Goal: Task Accomplishment & Management: Complete application form

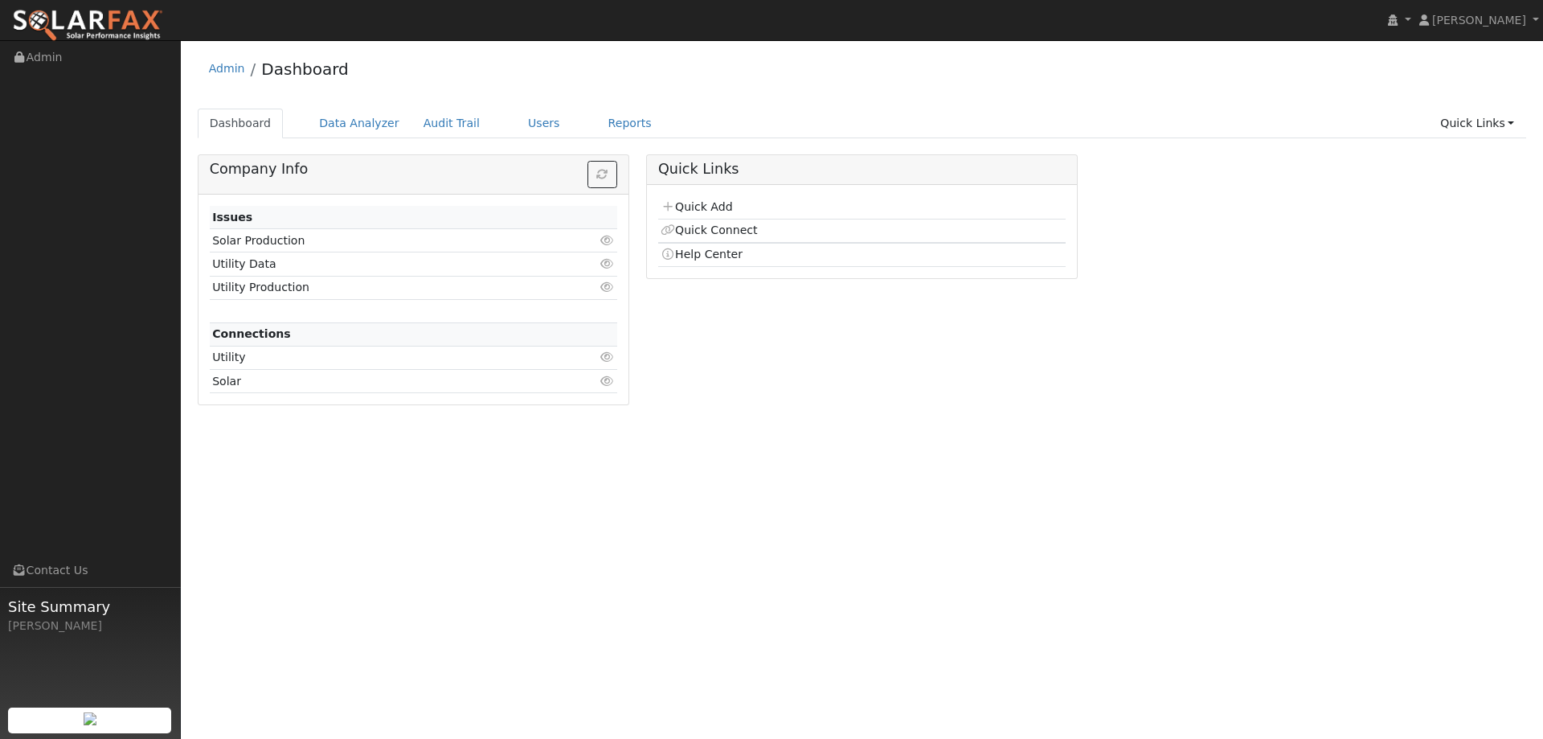
click at [698, 197] on td "Quick Add" at bounding box center [861, 207] width 407 height 23
click at [699, 212] on link "Quick Add" at bounding box center [697, 206] width 72 height 13
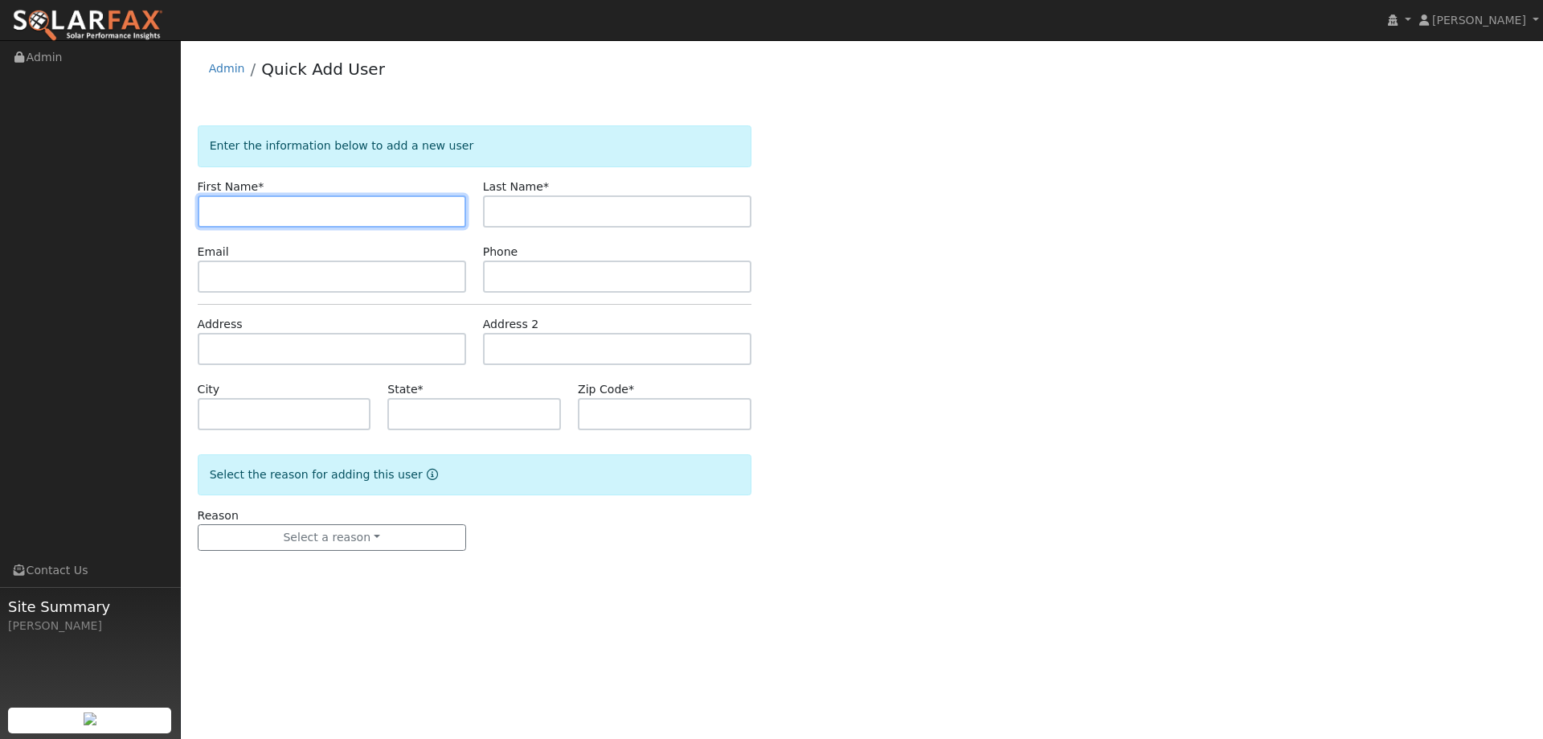
click at [240, 211] on input "text" at bounding box center [332, 211] width 268 height 32
paste input "[PERSON_NAME]"
click at [213, 219] on input "[PERSON_NAME]" at bounding box center [332, 211] width 268 height 32
type input "Raul"
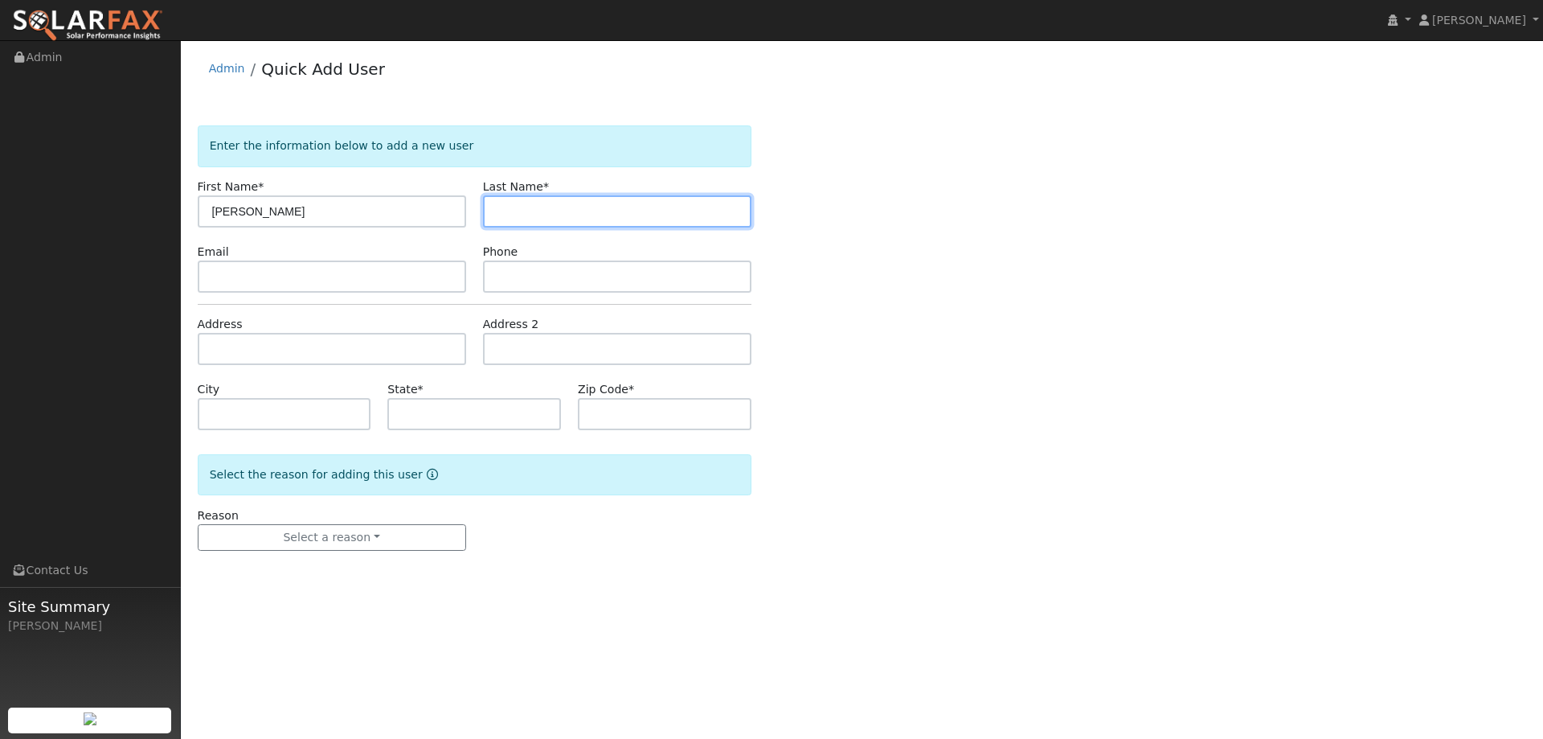
click at [583, 218] on input "text" at bounding box center [617, 211] width 268 height 32
click at [518, 213] on input "text" at bounding box center [617, 211] width 268 height 32
paste input "Tadle"
click at [498, 209] on input "Tadle" at bounding box center [617, 211] width 268 height 32
type input "Tadle"
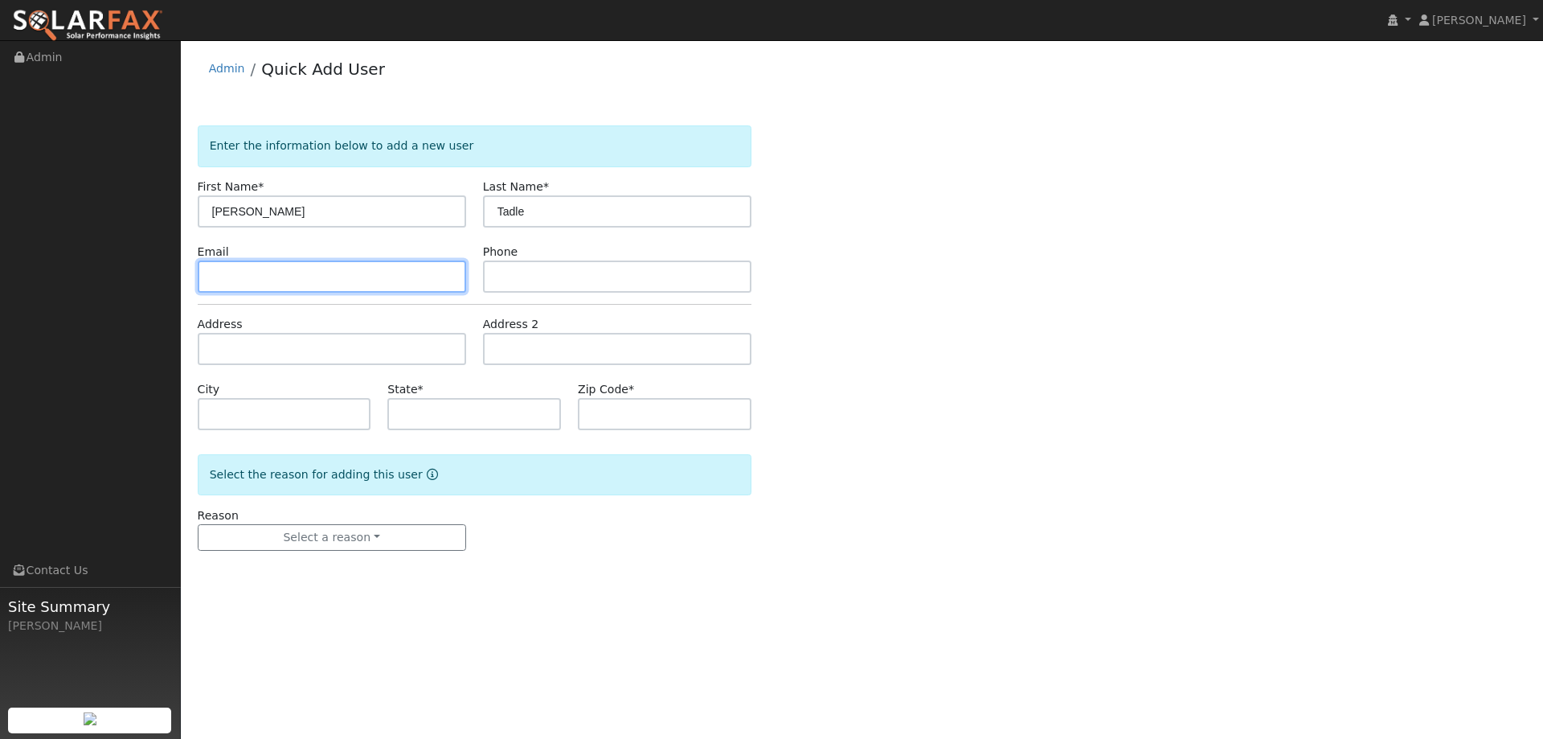
click at [259, 276] on input "text" at bounding box center [332, 276] width 268 height 32
drag, startPoint x: 248, startPoint y: 283, endPoint x: 235, endPoint y: 279, distance: 13.5
click at [246, 283] on input "text" at bounding box center [332, 276] width 268 height 32
paste input "raul.tadle@gmail.com"
type input "raul.tadle@gmail.com"
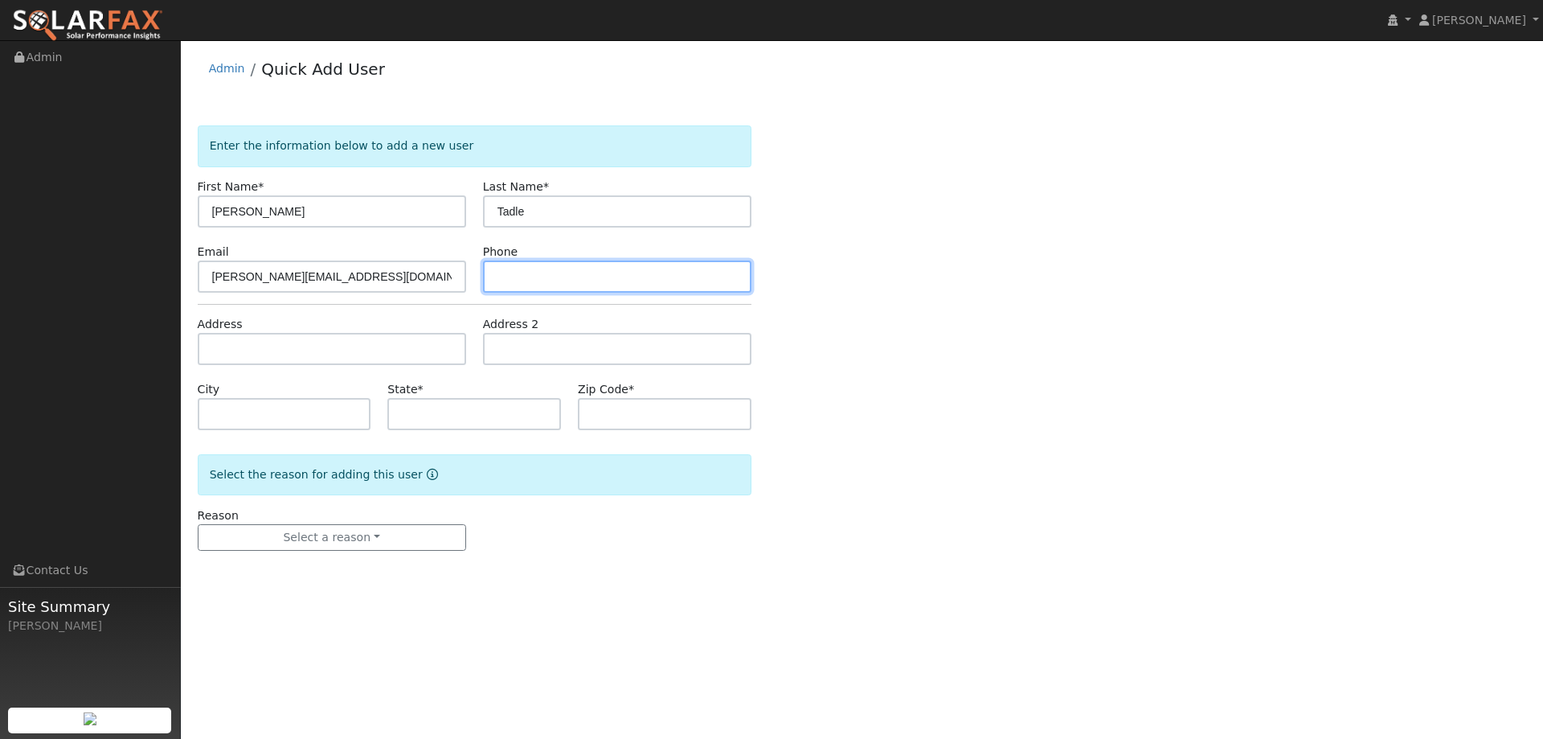
click at [588, 268] on input "text" at bounding box center [617, 276] width 268 height 32
click at [537, 277] on input "text" at bounding box center [617, 276] width 268 height 32
paste input "(661) 435-9141"
click at [501, 276] on input "(661) 435-9141" at bounding box center [617, 276] width 268 height 32
type input "(661) 435-9141"
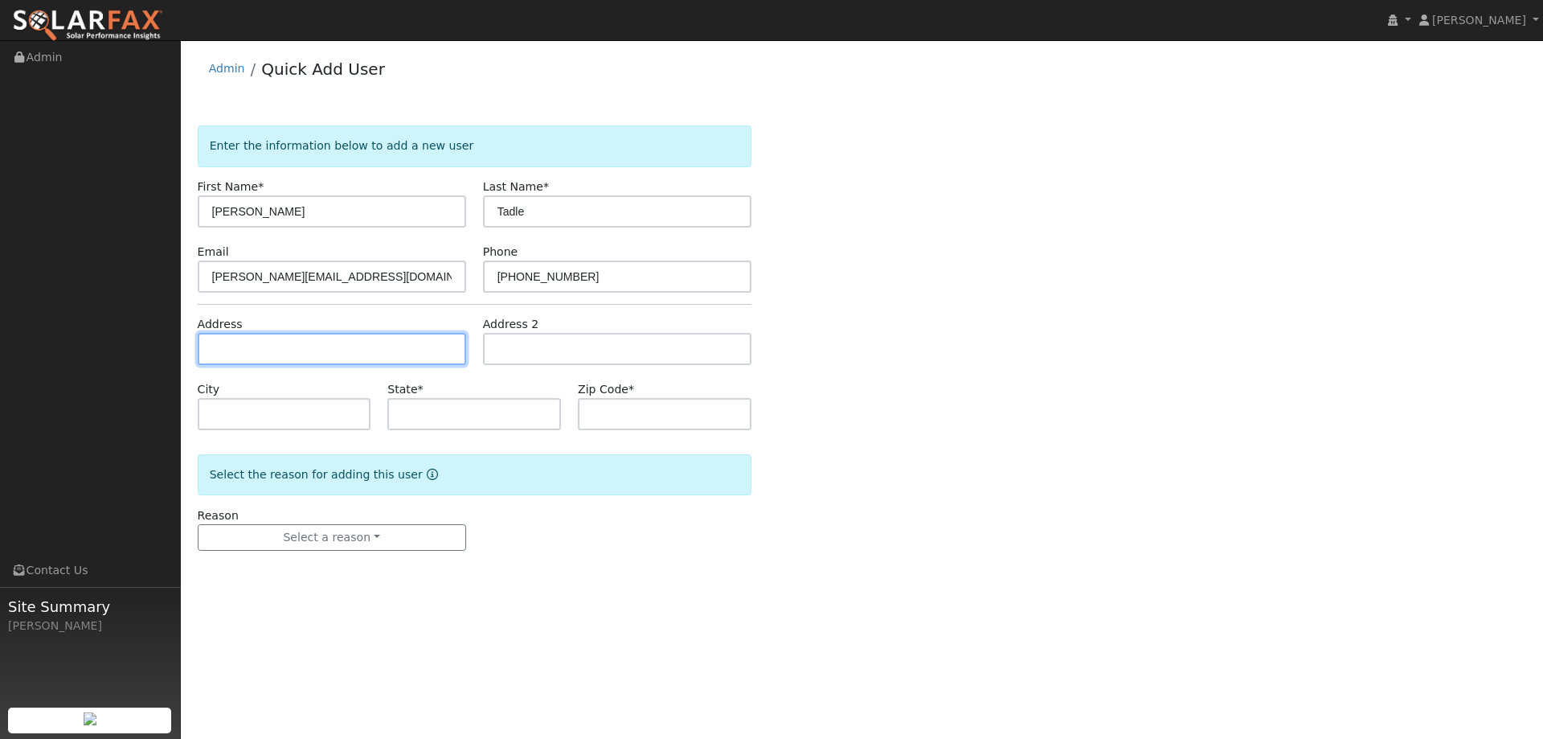
click at [251, 346] on input "text" at bounding box center [332, 349] width 268 height 32
click at [247, 342] on input "text" at bounding box center [332, 349] width 268 height 32
paste input "772 Elston Circle"
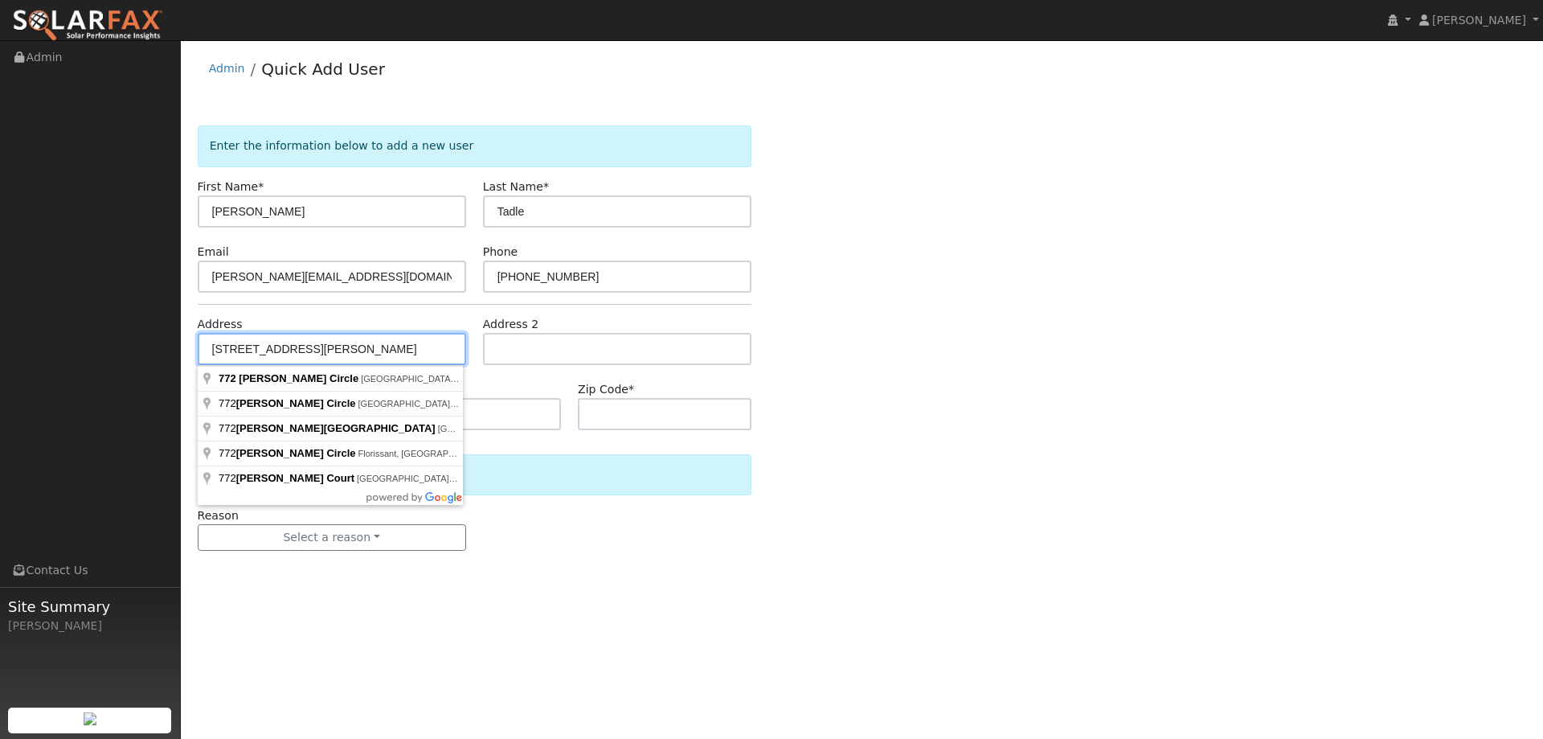
type input "772 Elston Circle"
type input "Woodland"
type input "CA"
type input "95776"
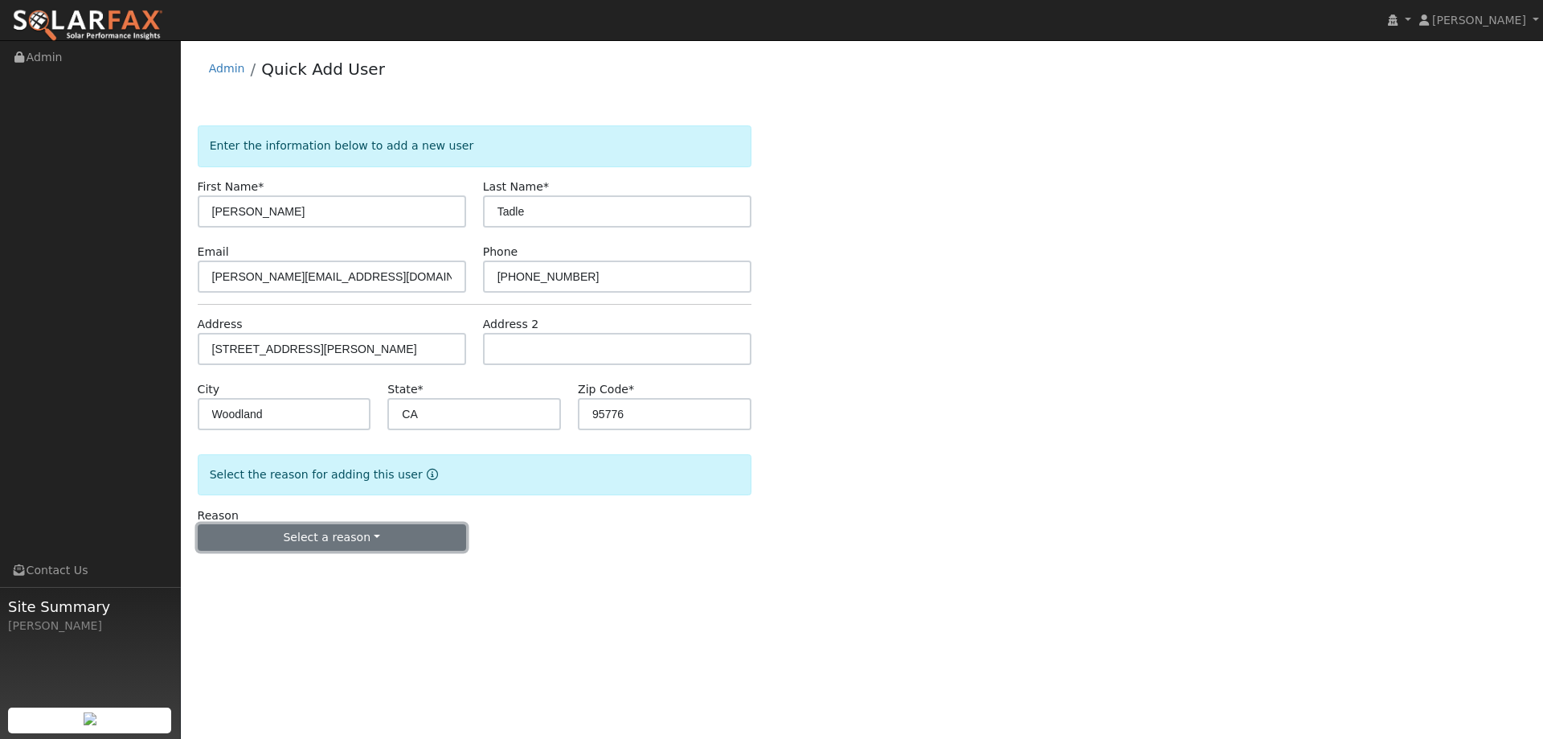
click at [367, 540] on button "Select a reason" at bounding box center [332, 537] width 268 height 27
click at [309, 574] on link "New lead" at bounding box center [288, 570] width 178 height 23
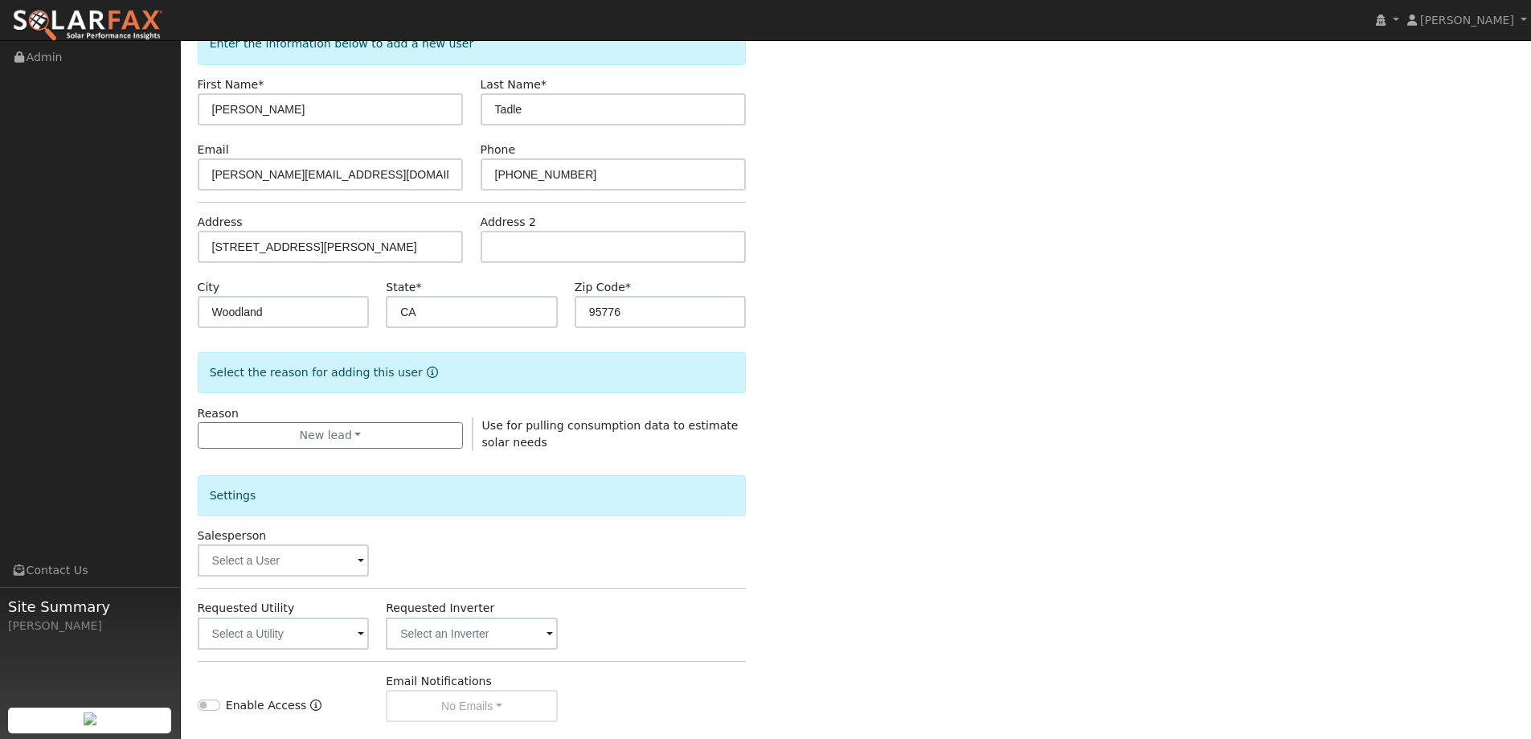
scroll to position [302, 0]
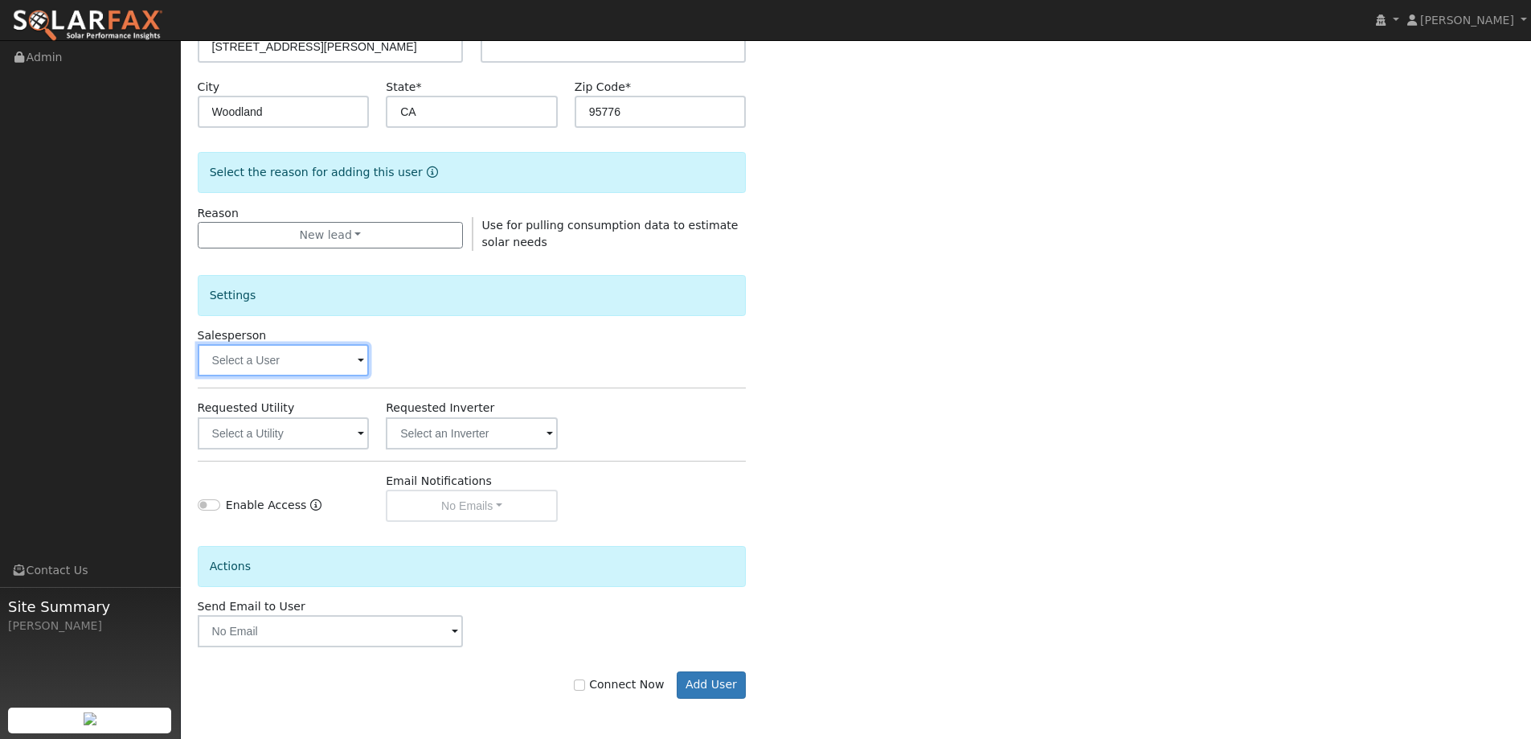
drag, startPoint x: 330, startPoint y: 358, endPoint x: 305, endPoint y: 363, distance: 25.4
click at [329, 358] on input "text" at bounding box center [284, 360] width 172 height 32
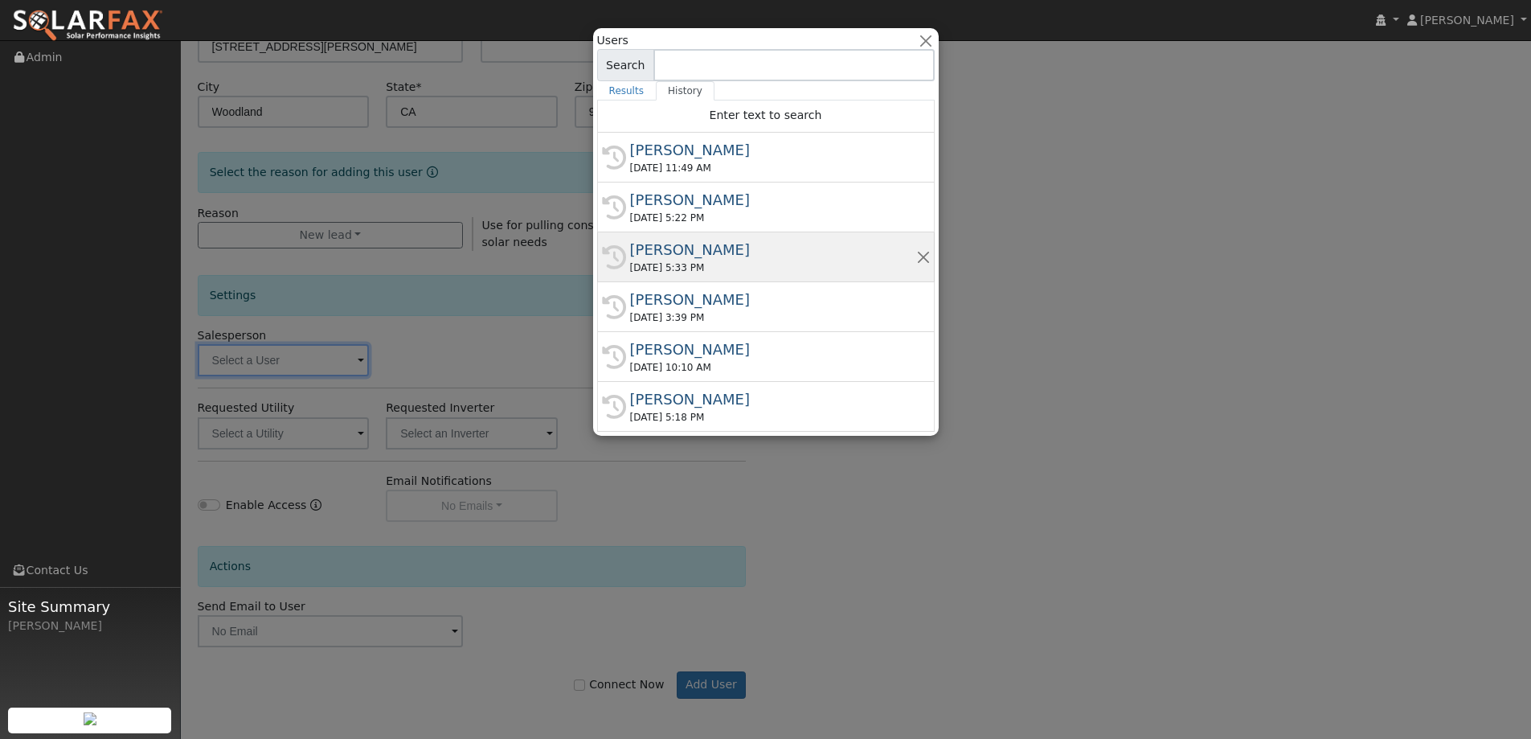
click at [772, 266] on div "09/11/2025 5:33 PM" at bounding box center [773, 267] width 286 height 14
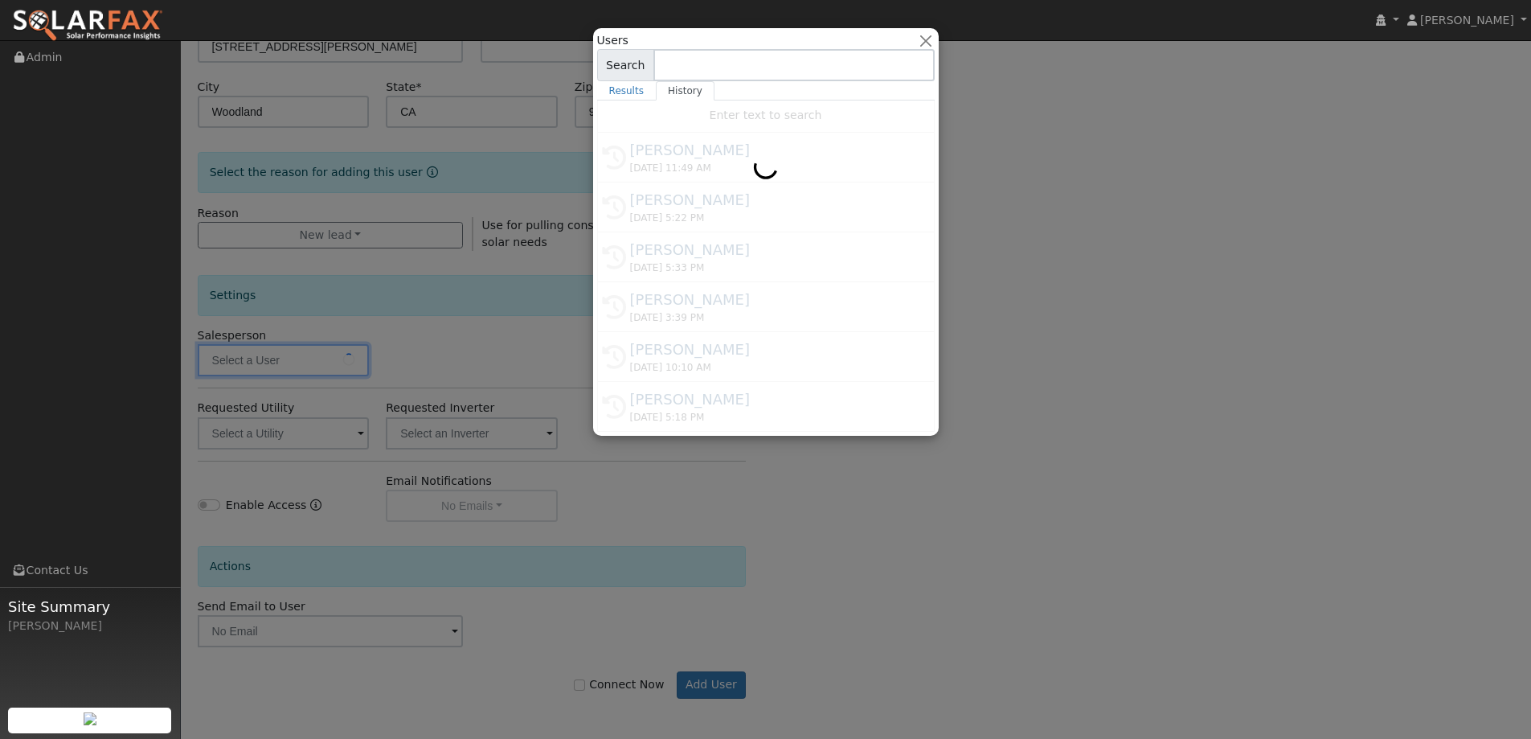
type input "Tim Tedder"
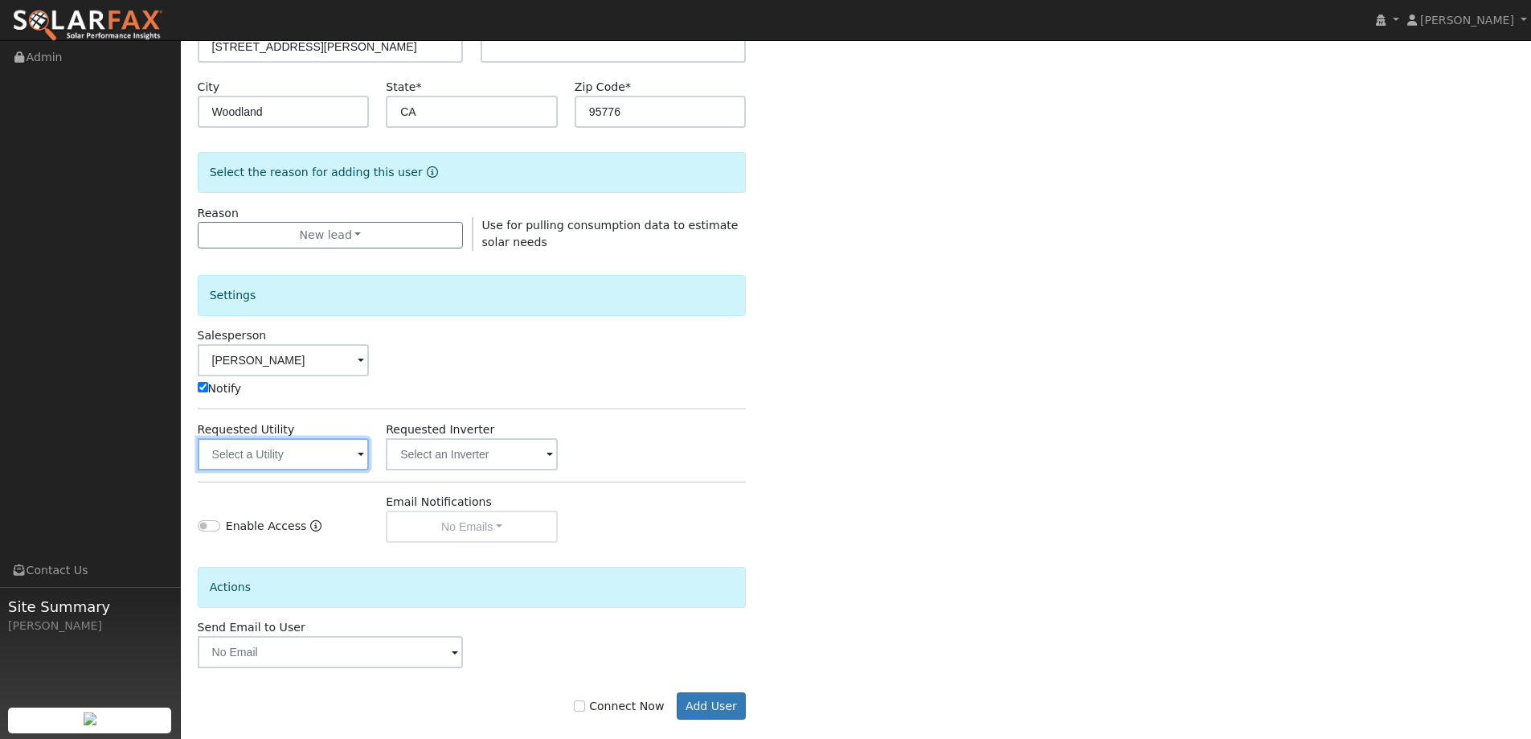
click at [335, 452] on input "text" at bounding box center [284, 454] width 172 height 32
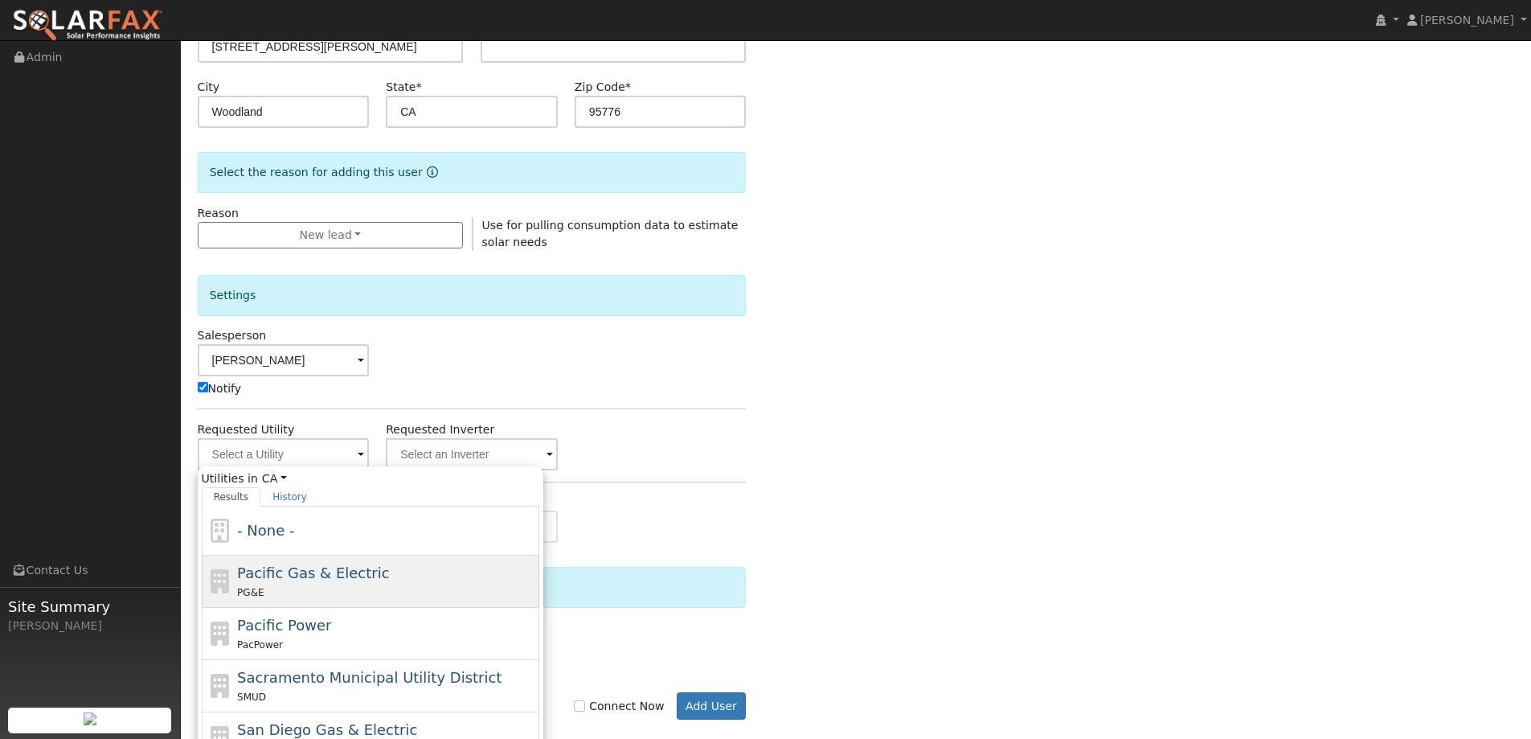
click at [391, 567] on div "Pacific Gas & Electric PG&E" at bounding box center [386, 581] width 298 height 39
type input "Pacific Gas & Electric"
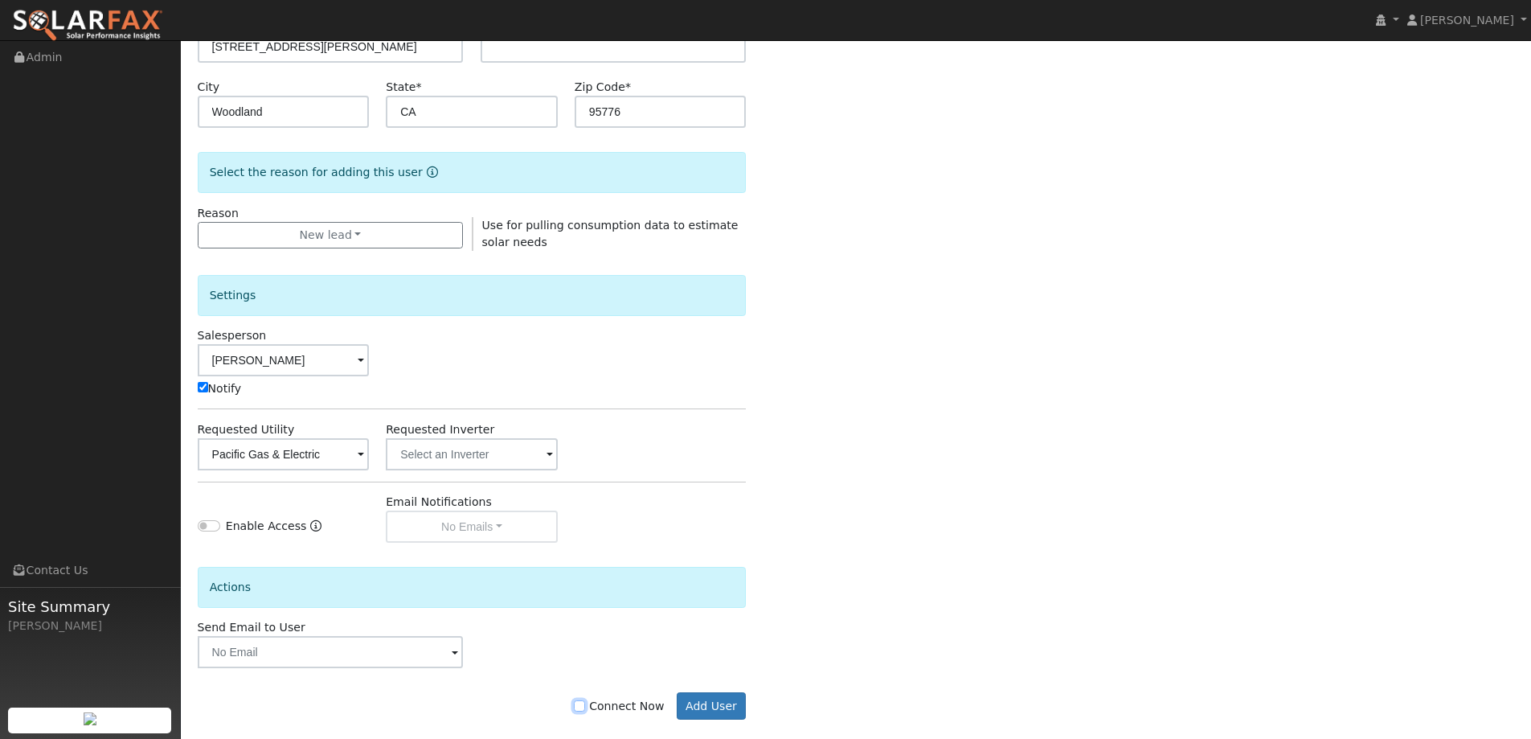
click at [585, 706] on input "Connect Now" at bounding box center [579, 705] width 11 height 11
checkbox input "true"
click at [707, 714] on button "Add User" at bounding box center [712, 705] width 70 height 27
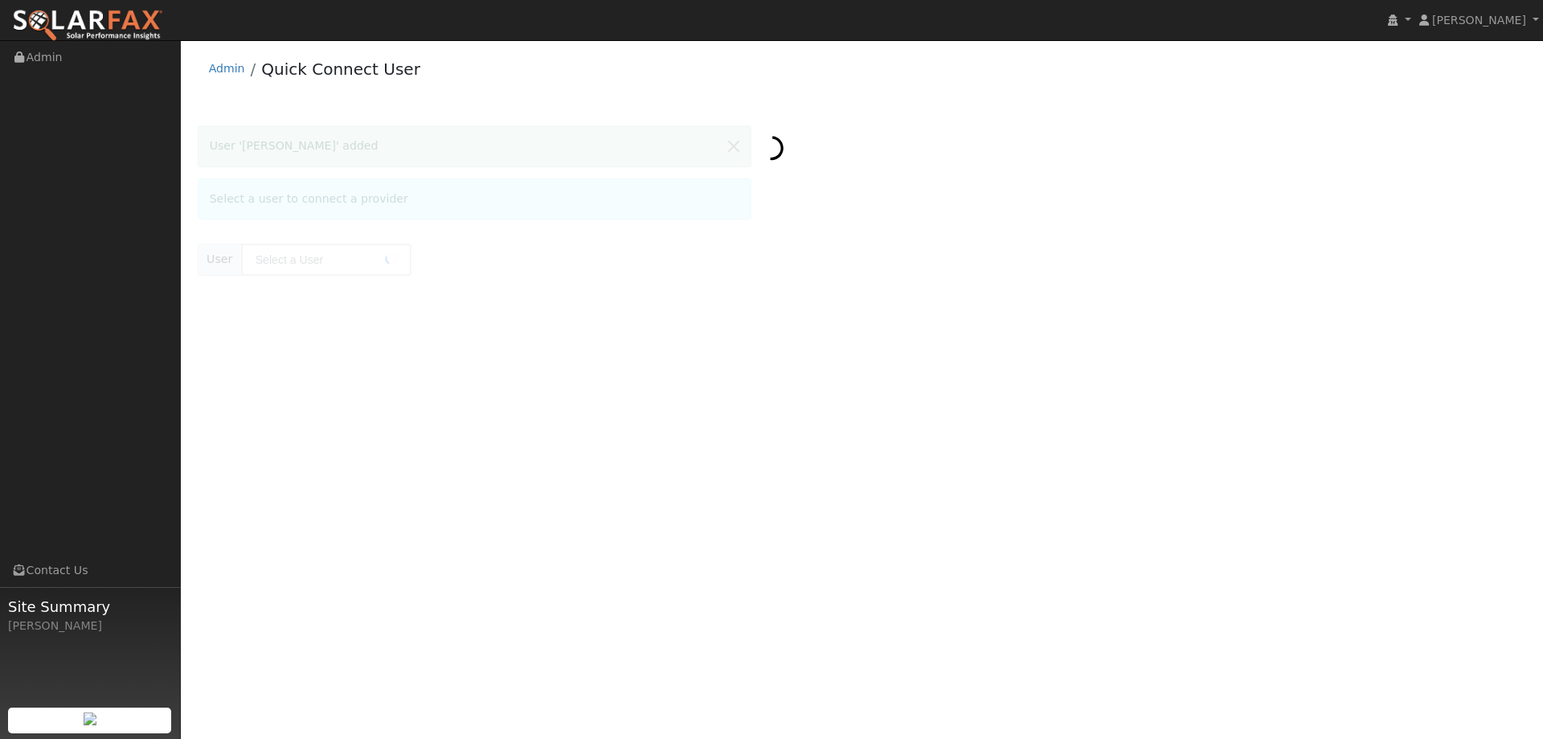
type input "[PERSON_NAME]"
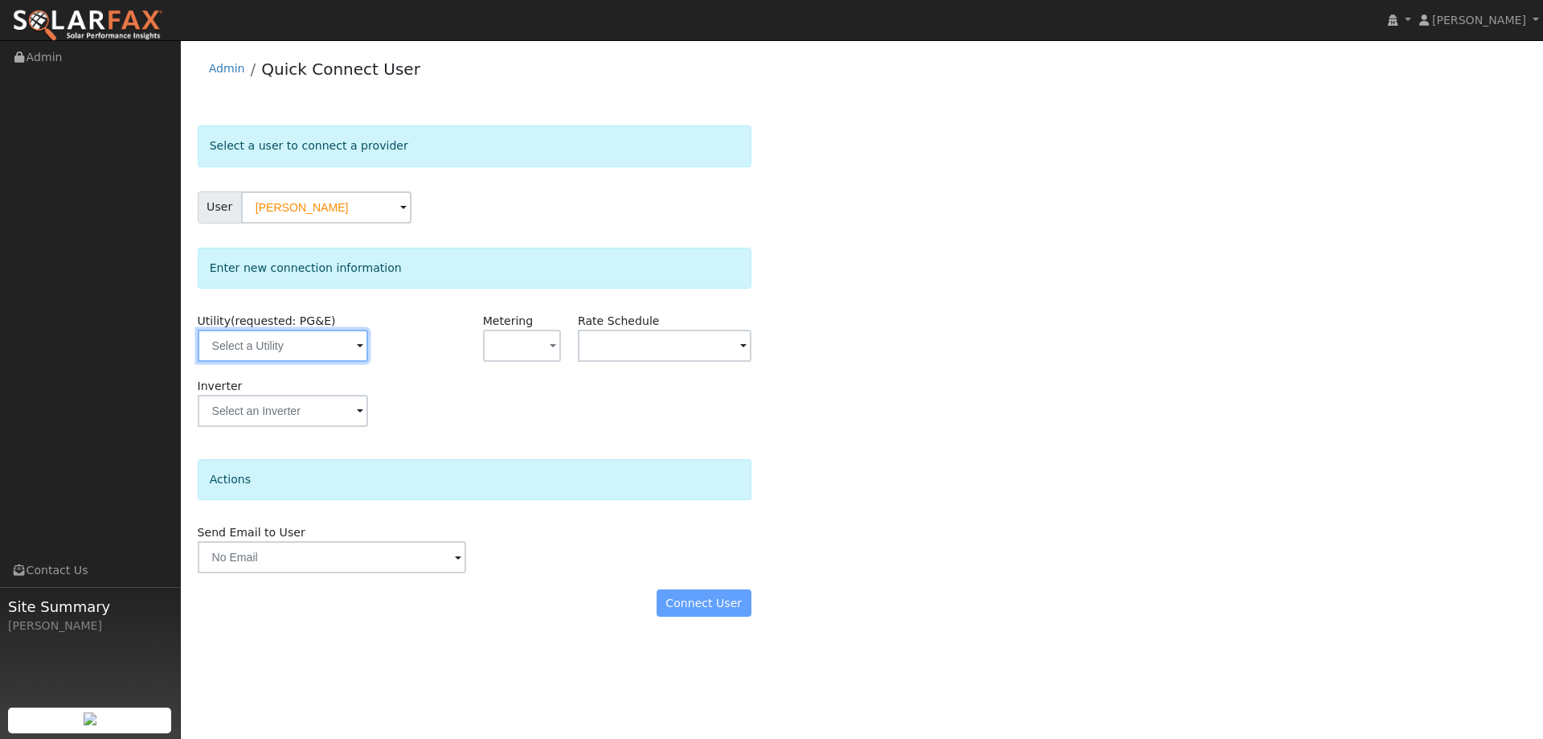
click at [296, 338] on input "text" at bounding box center [283, 346] width 170 height 32
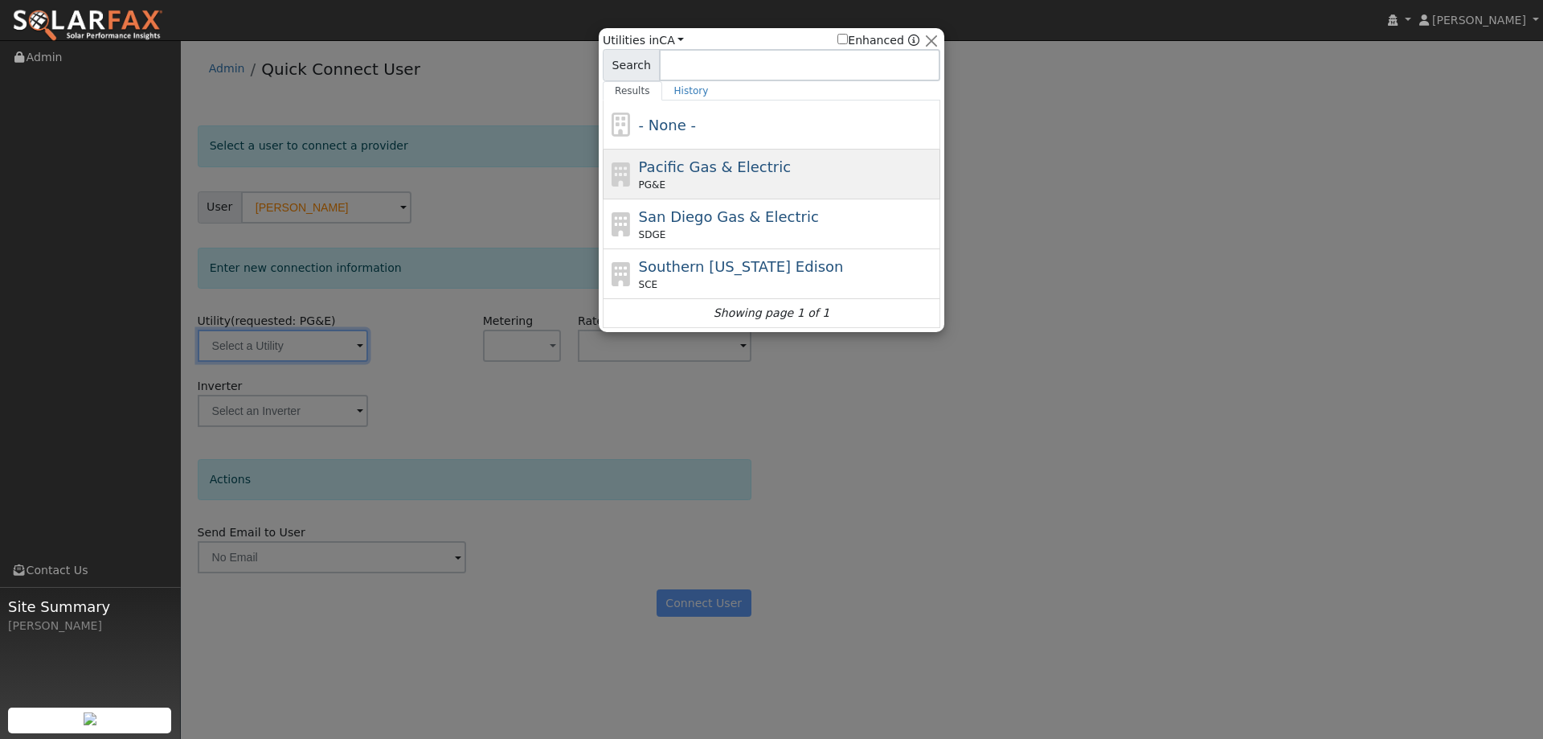
click at [743, 182] on div "PG&E" at bounding box center [788, 185] width 298 height 14
type input "PG&E"
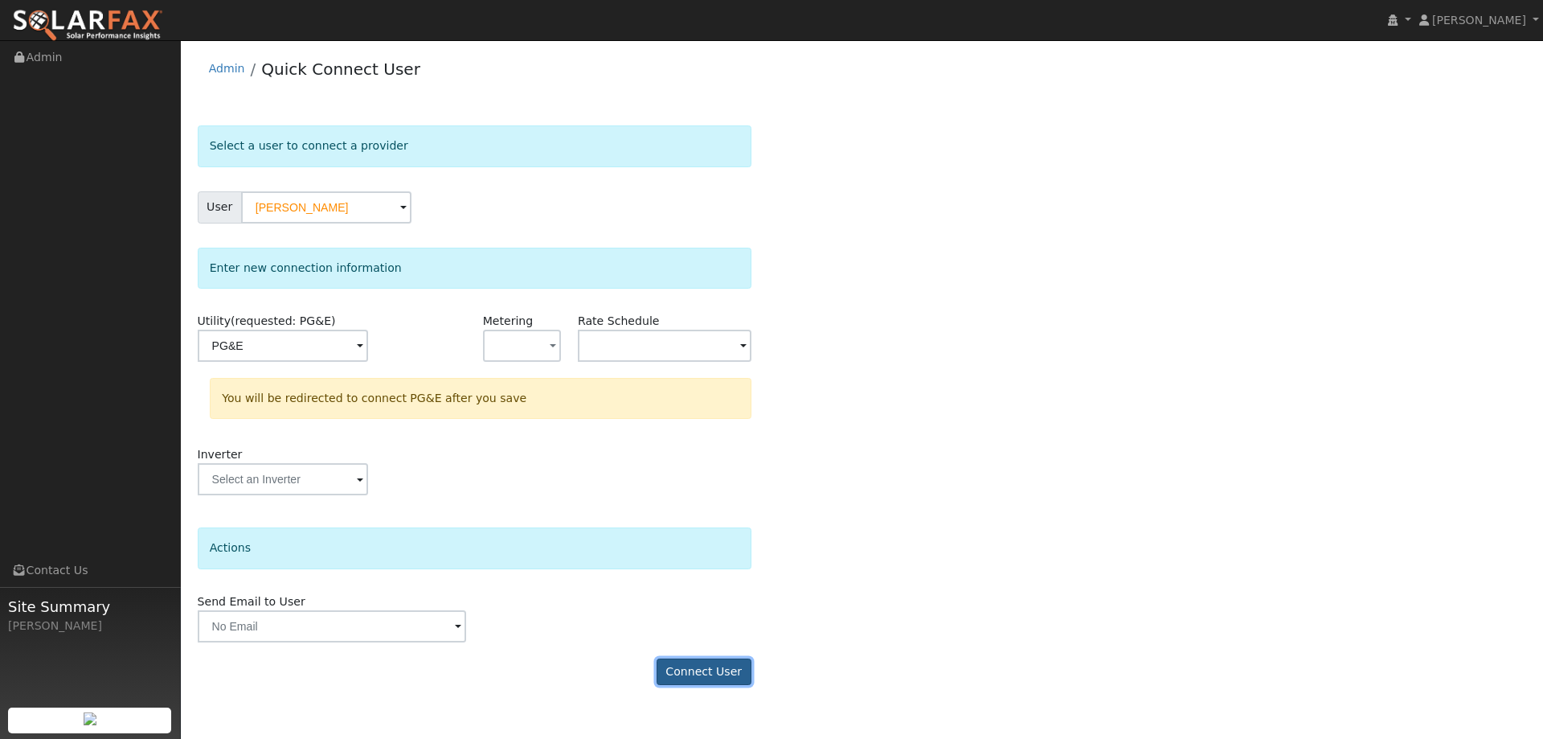
click at [725, 677] on button "Connect User" at bounding box center [704, 671] width 95 height 27
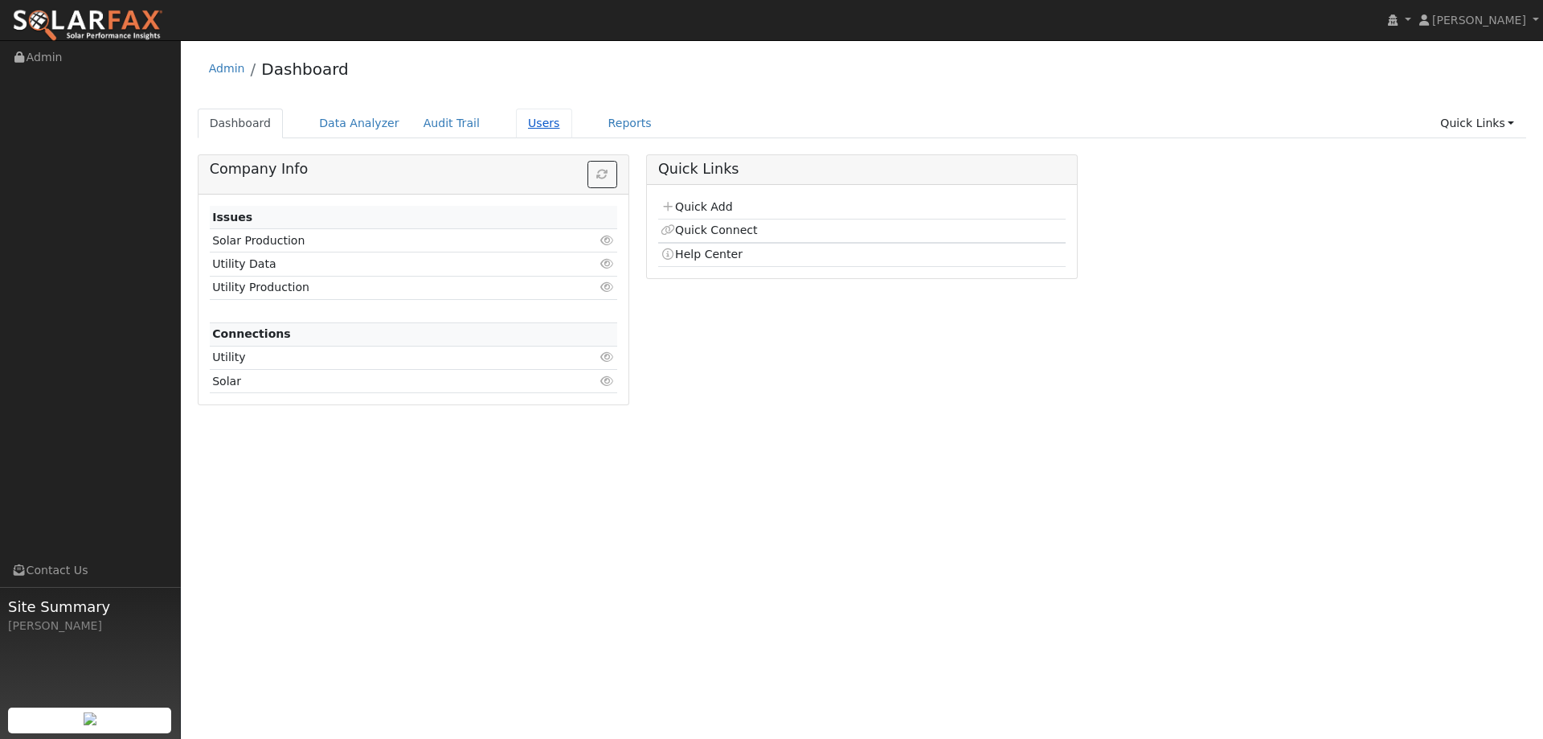
drag, startPoint x: 536, startPoint y: 125, endPoint x: 522, endPoint y: 125, distance: 13.7
click at [535, 125] on link "Users" at bounding box center [544, 124] width 56 height 30
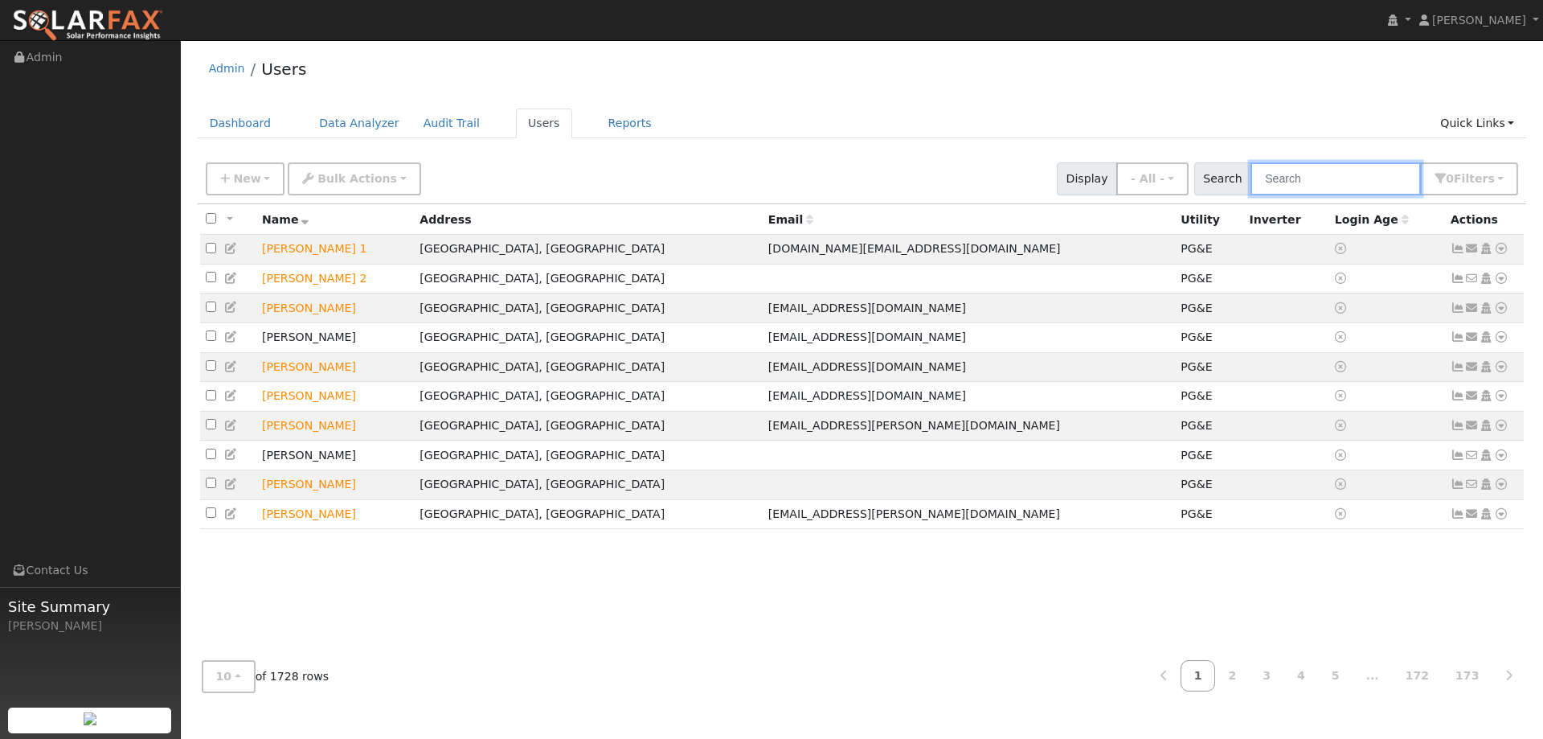
click at [1300, 181] on input "text" at bounding box center [1336, 178] width 170 height 33
paste input "Raul Tadle"
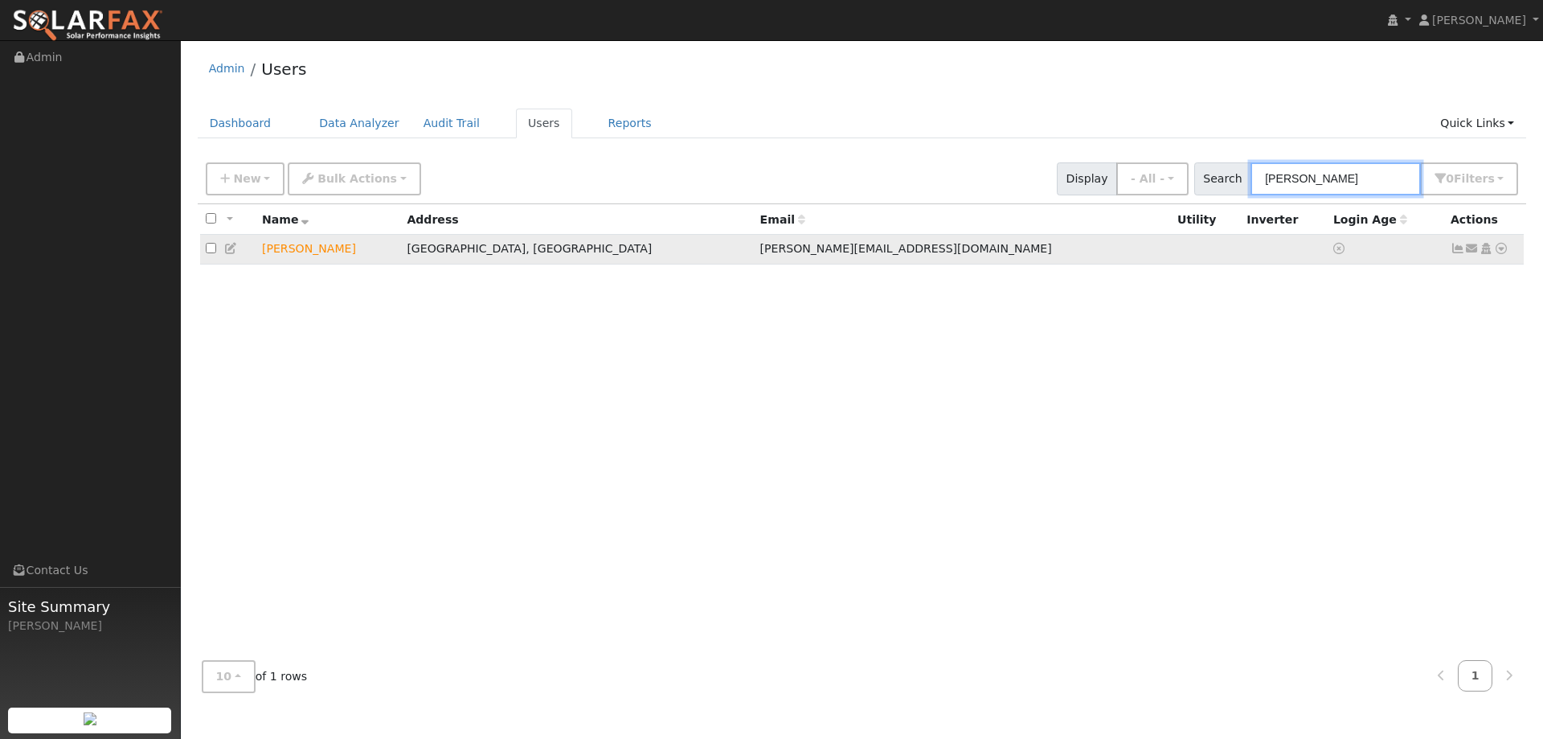
type input "Raul Tadle"
click at [1502, 251] on icon at bounding box center [1501, 248] width 14 height 11
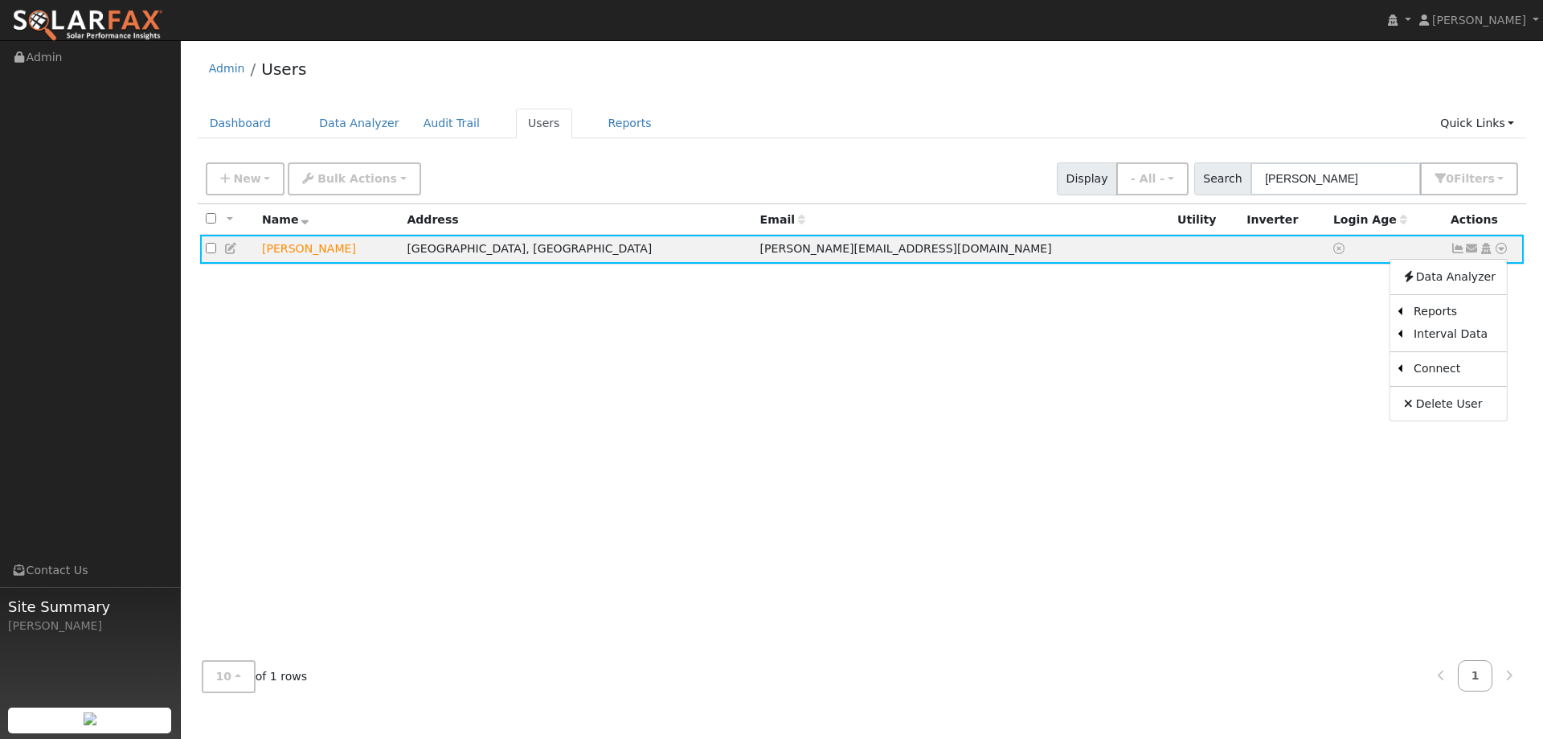
drag, startPoint x: 1334, startPoint y: 371, endPoint x: 1324, endPoint y: 367, distance: 10.9
click at [0, 0] on link "Utility" at bounding box center [0, 0] width 0 height 0
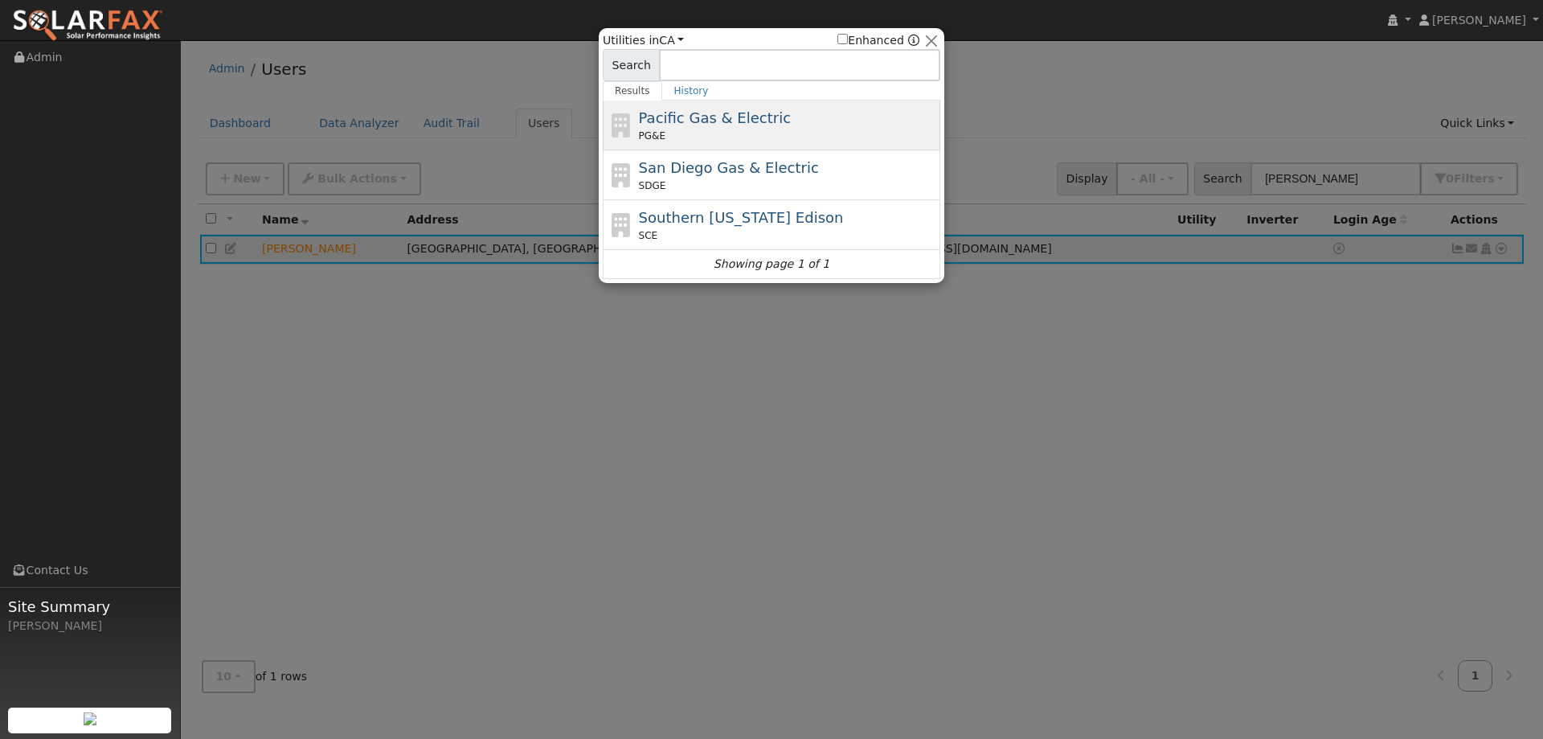
click at [734, 125] on span "Pacific Gas & Electric" at bounding box center [715, 117] width 152 height 17
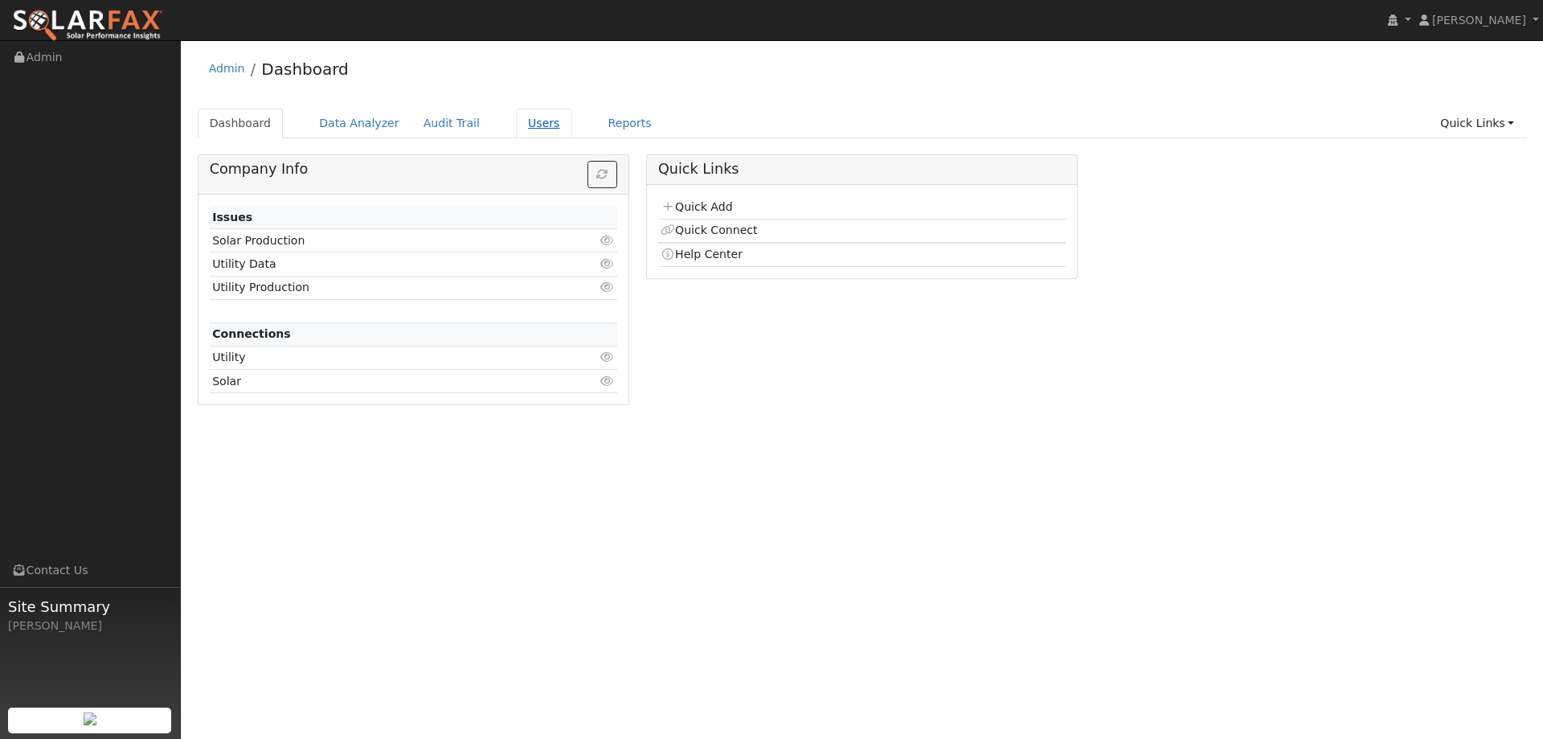
click at [538, 117] on link "Users" at bounding box center [544, 124] width 56 height 30
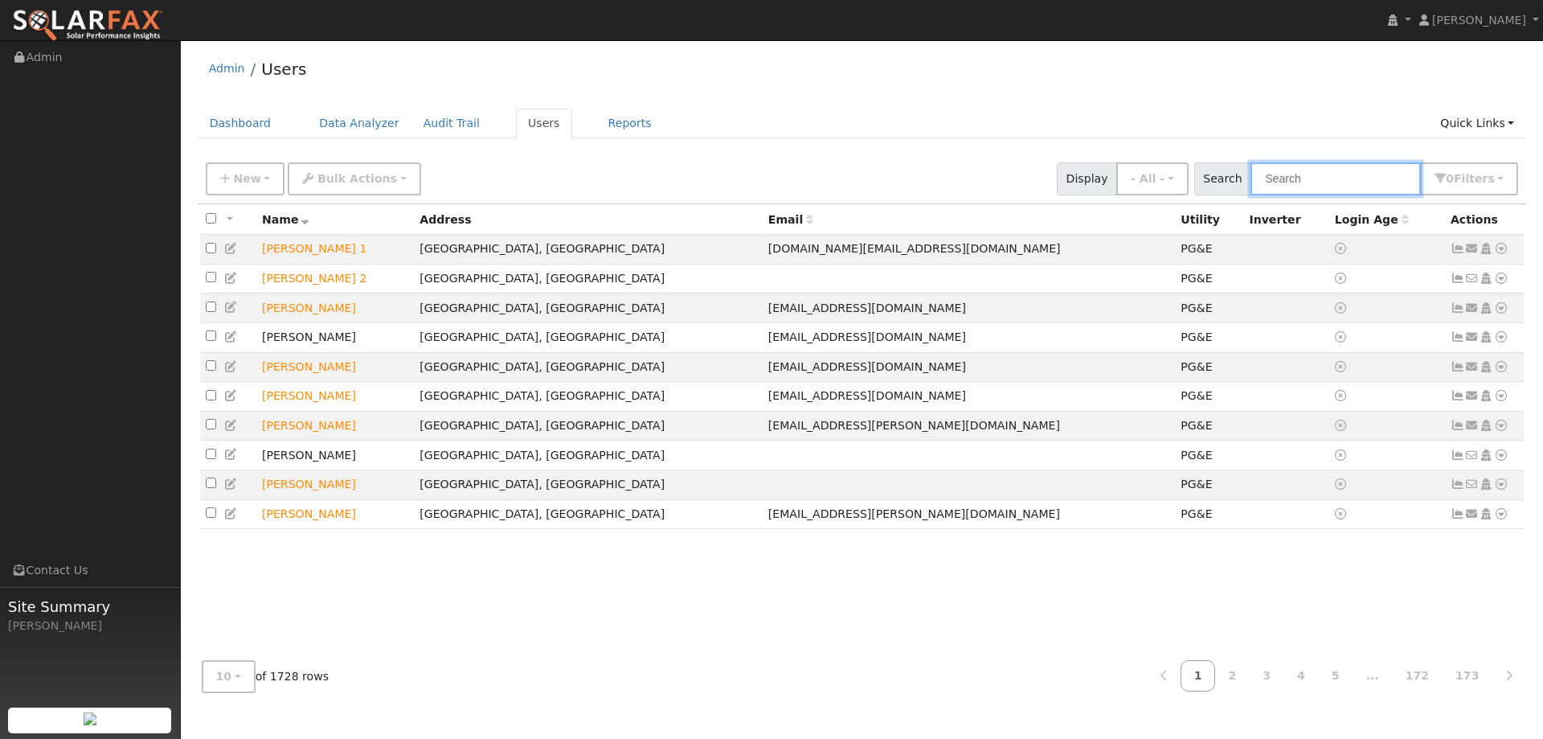
click at [1329, 175] on input "text" at bounding box center [1336, 178] width 170 height 33
click at [1291, 181] on input "text" at bounding box center [1336, 178] width 170 height 33
paste input "Raul Tadle"
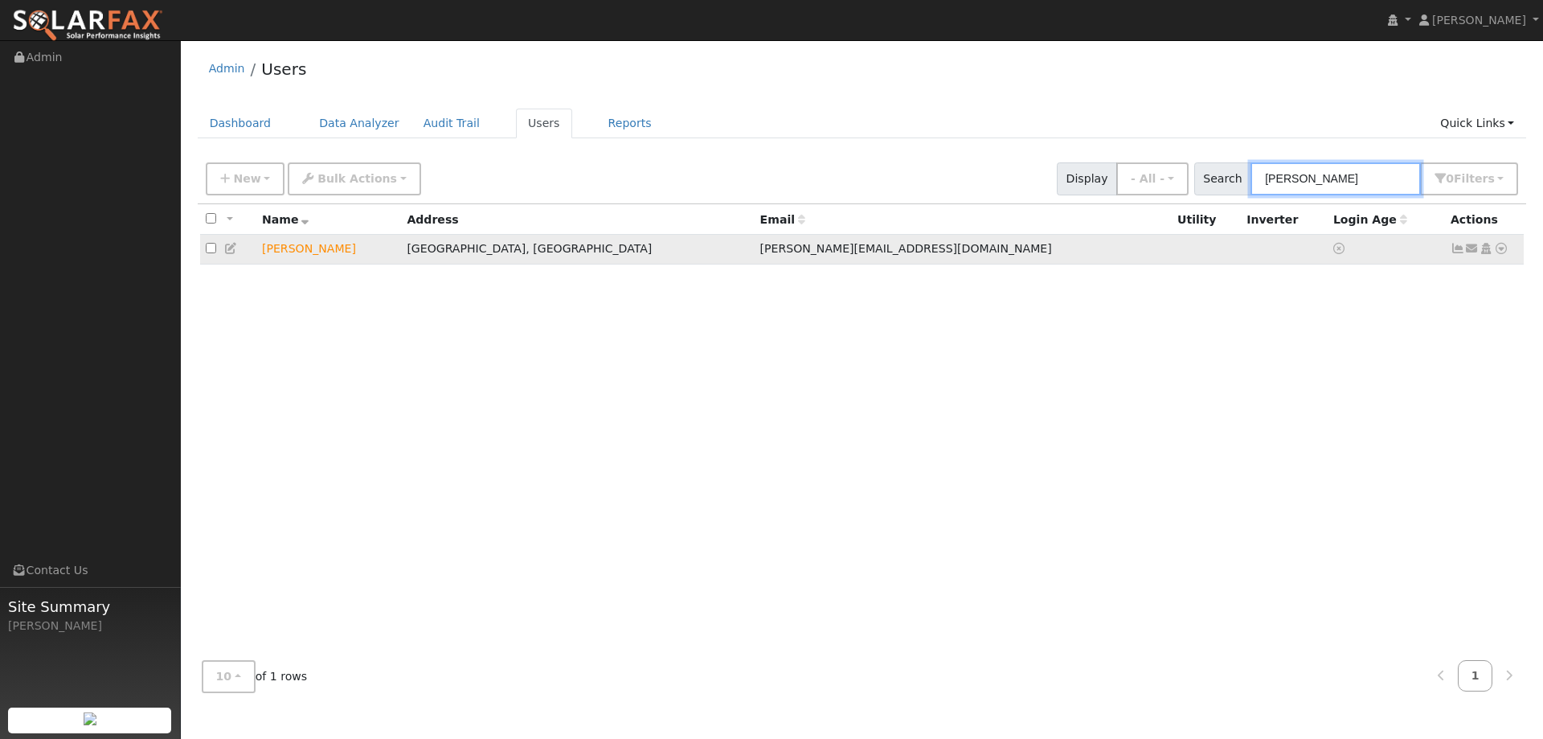
type input "Raul Tadle"
click at [1503, 248] on icon at bounding box center [1501, 248] width 14 height 11
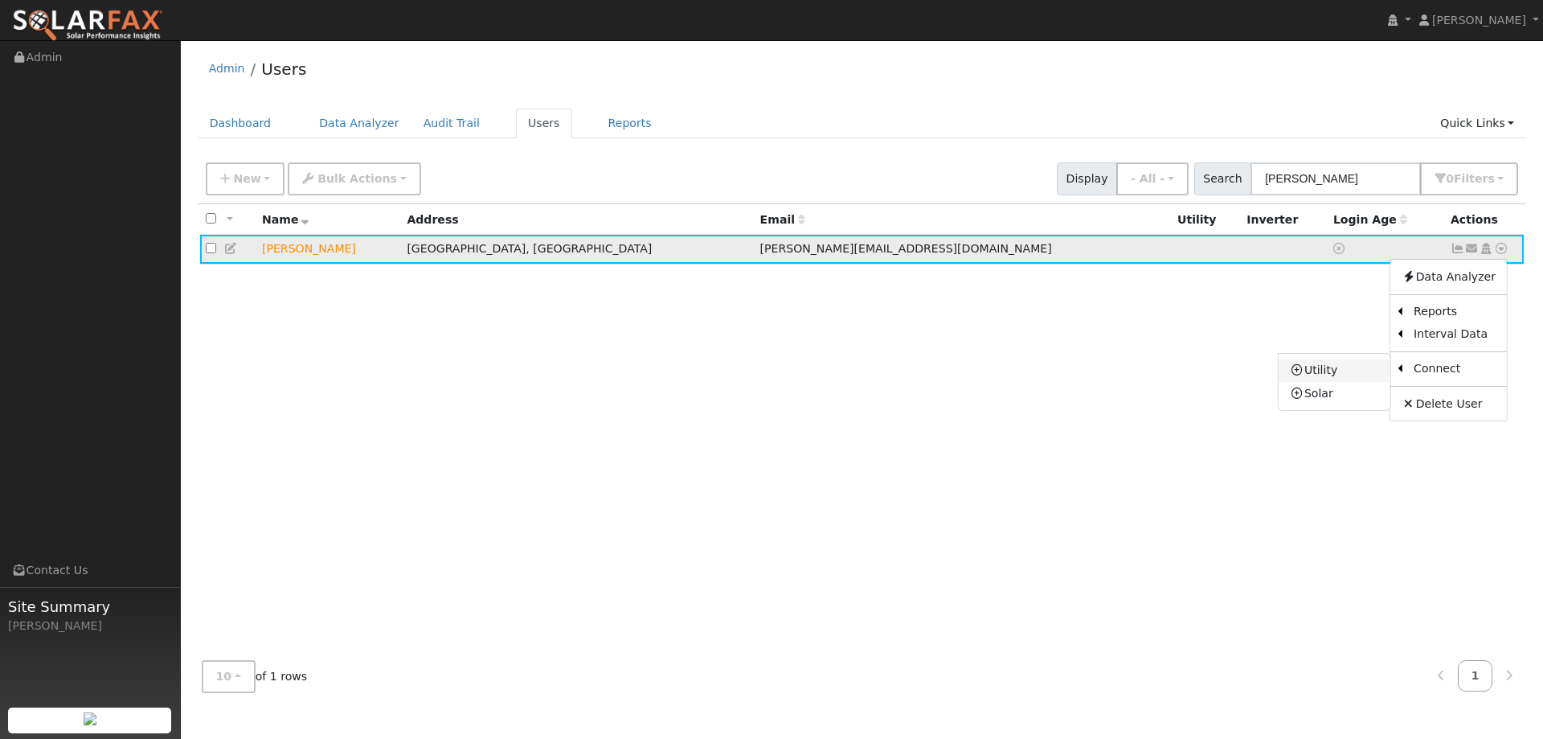
click at [1360, 375] on link "Utility" at bounding box center [1335, 370] width 112 height 23
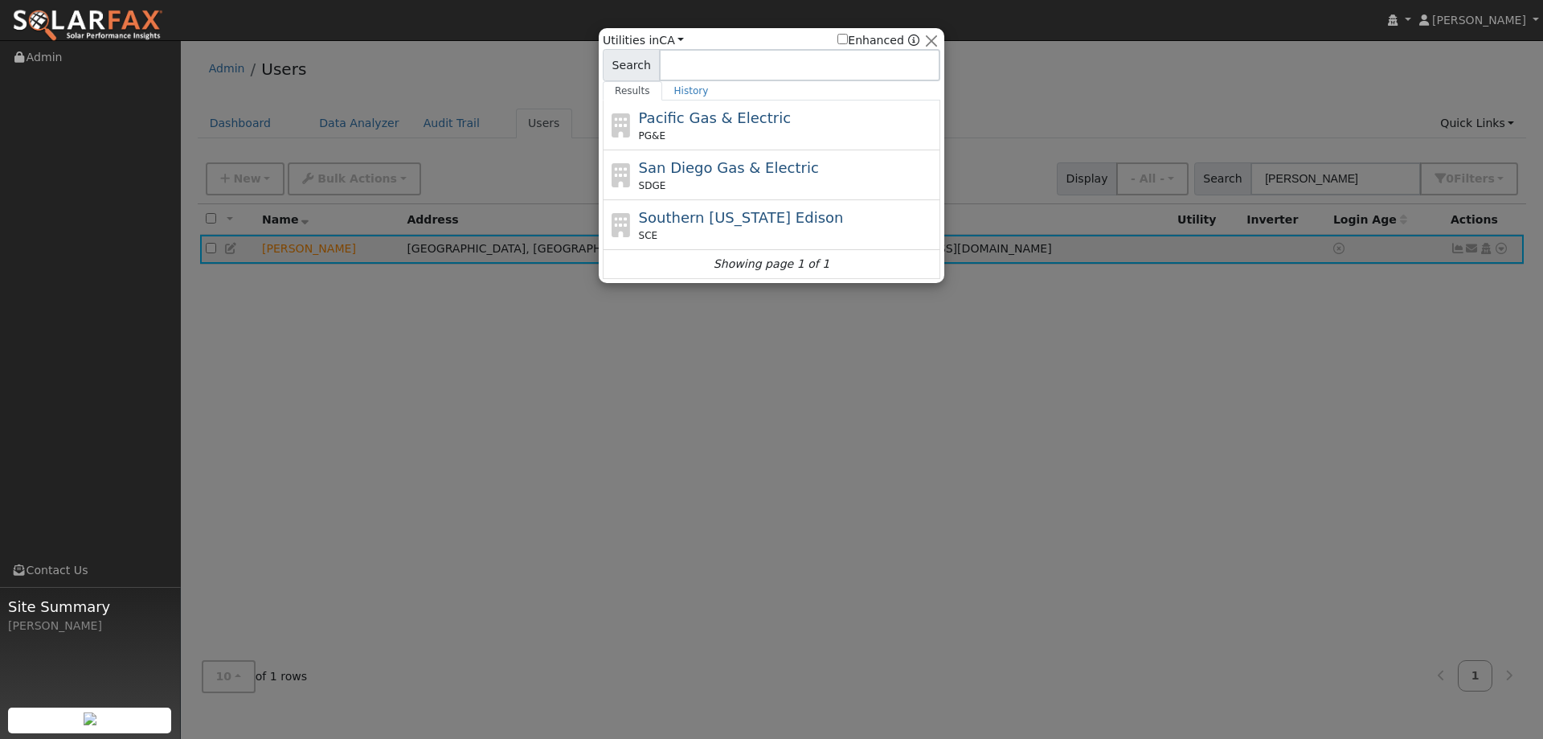
click at [798, 123] on div "Pacific Gas & Electric PG&E" at bounding box center [788, 125] width 298 height 36
